Goal: Navigation & Orientation: Find specific page/section

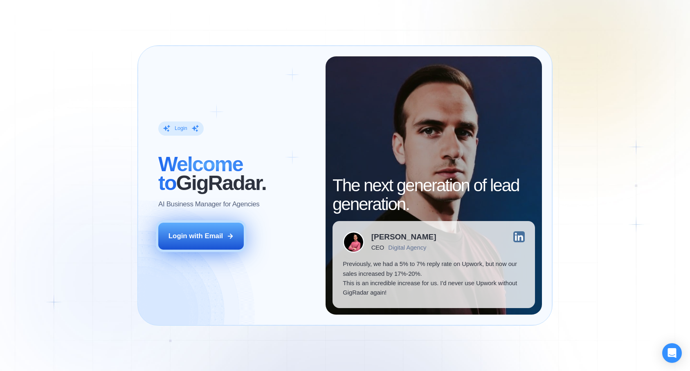
click at [219, 234] on div "Login with Email" at bounding box center [195, 235] width 54 height 9
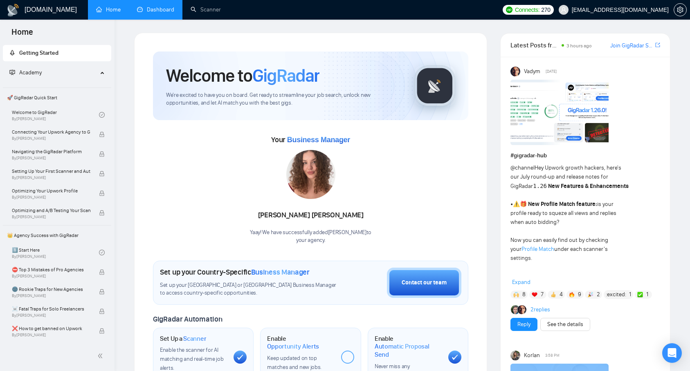
click at [159, 13] on link "Dashboard" at bounding box center [155, 9] width 37 height 7
